Goal: Find specific page/section: Find specific page/section

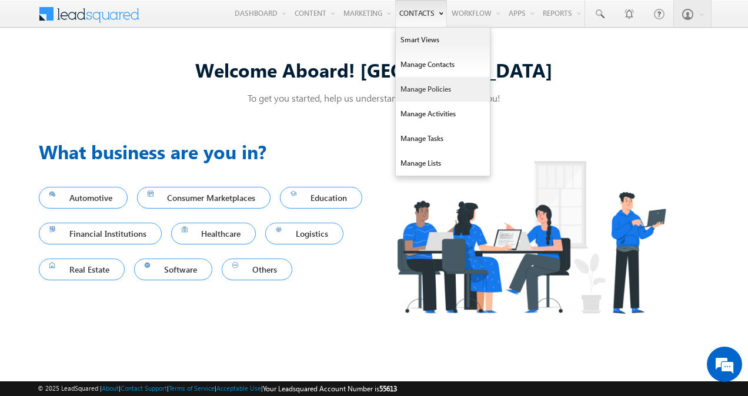
click at [420, 93] on link "Manage Policies" at bounding box center [443, 89] width 94 height 25
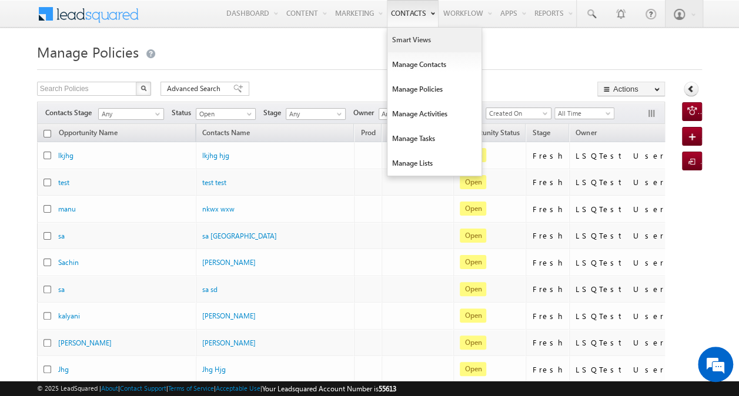
click at [425, 42] on link "Smart Views" at bounding box center [434, 40] width 94 height 25
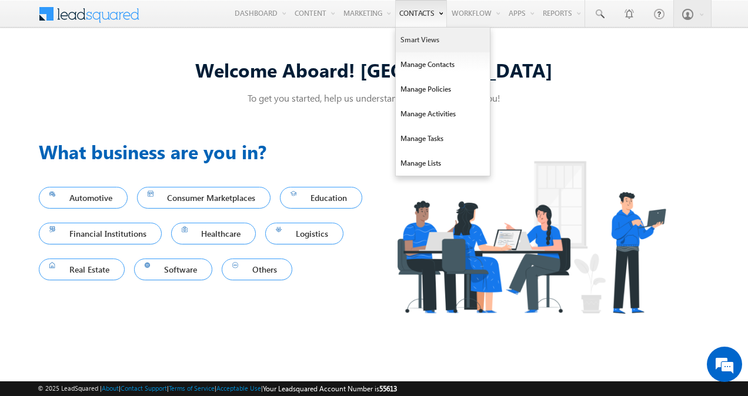
click at [430, 36] on link "Smart Views" at bounding box center [443, 40] width 94 height 25
